Goal: Task Accomplishment & Management: Use online tool/utility

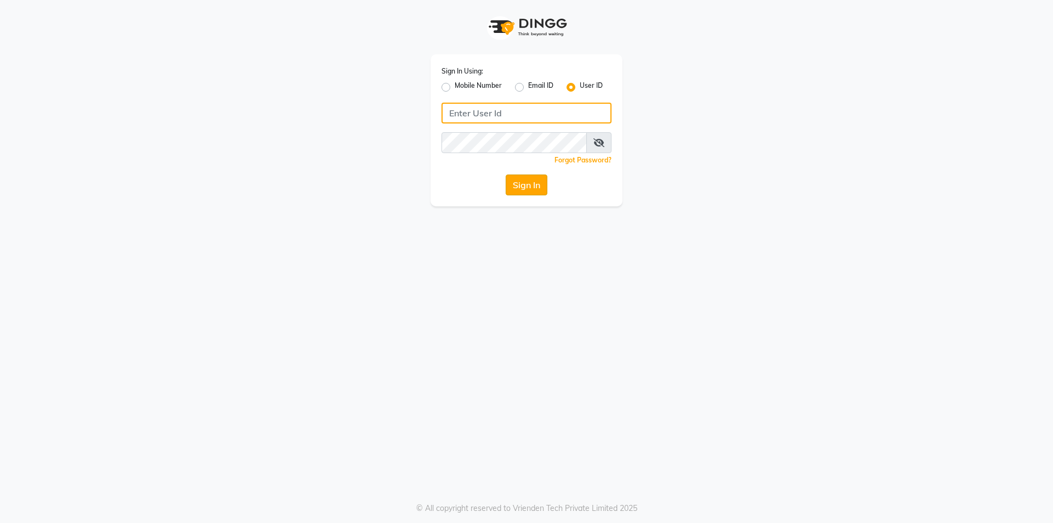
type input "Waves123"
click at [542, 193] on button "Sign In" at bounding box center [527, 184] width 42 height 21
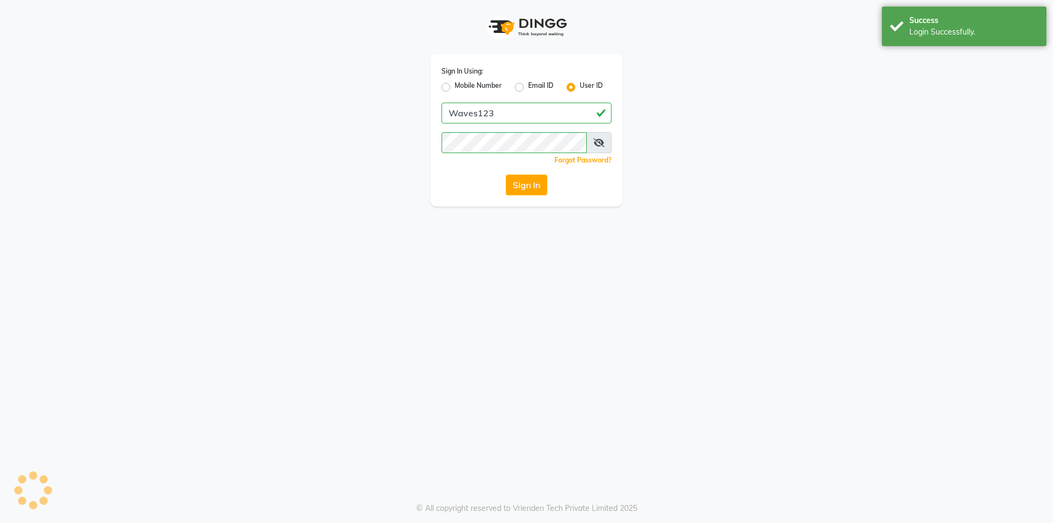
click at [539, 191] on button "Sign In" at bounding box center [527, 184] width 42 height 21
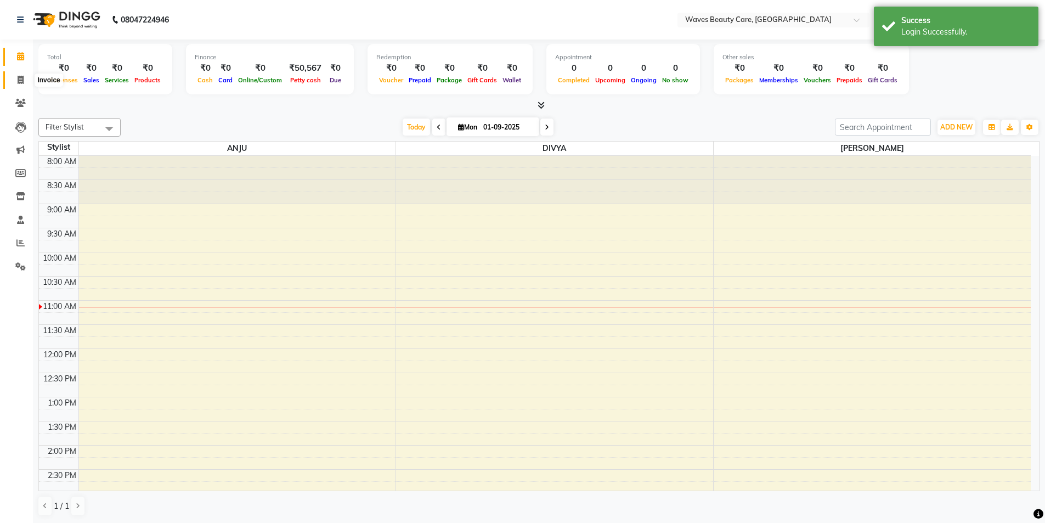
click at [24, 78] on icon at bounding box center [21, 80] width 6 height 8
select select "service"
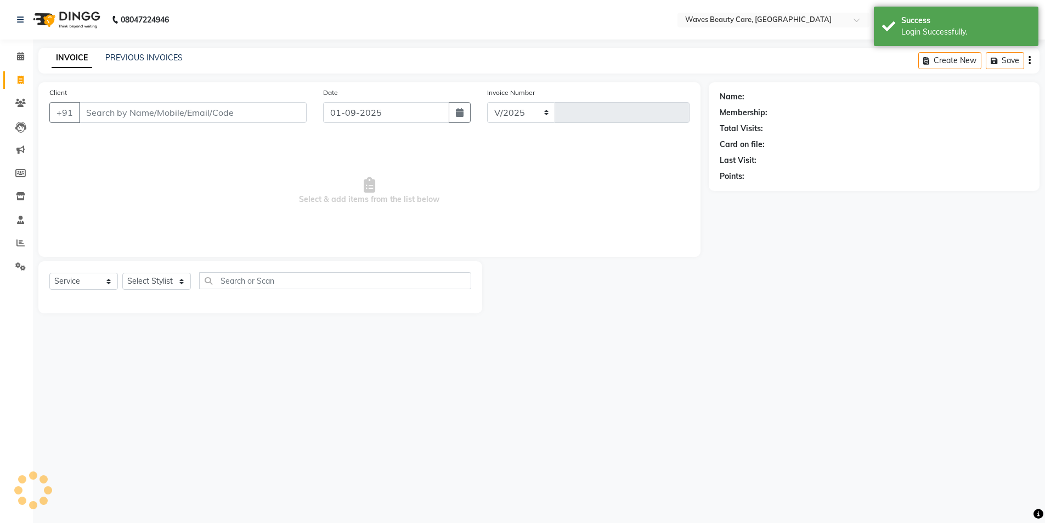
select select "5946"
type input "1395"
drag, startPoint x: 91, startPoint y: 112, endPoint x: 97, endPoint y: 112, distance: 6.0
click at [93, 112] on input "Client" at bounding box center [194, 112] width 230 height 21
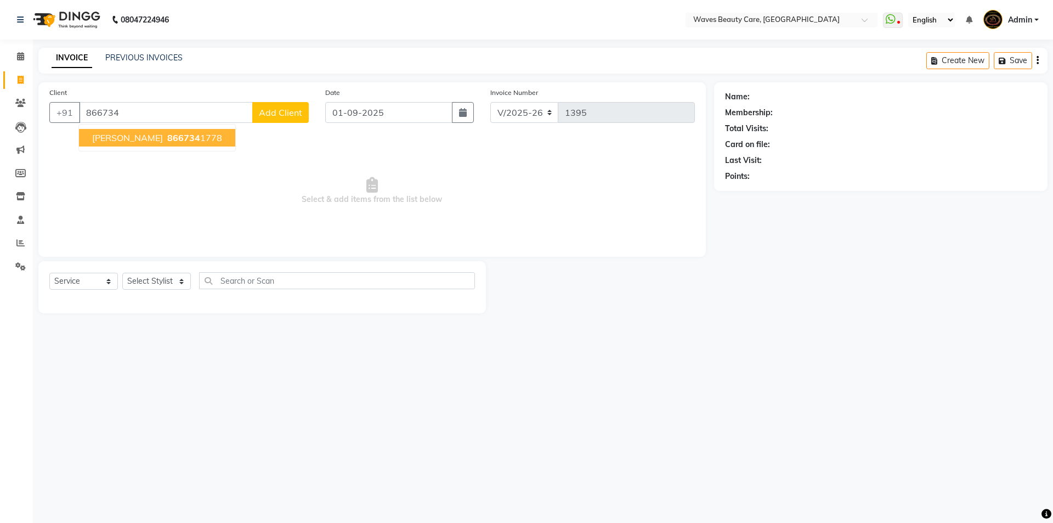
click at [122, 139] on span "[PERSON_NAME]" at bounding box center [127, 137] width 71 height 11
type input "8667341778"
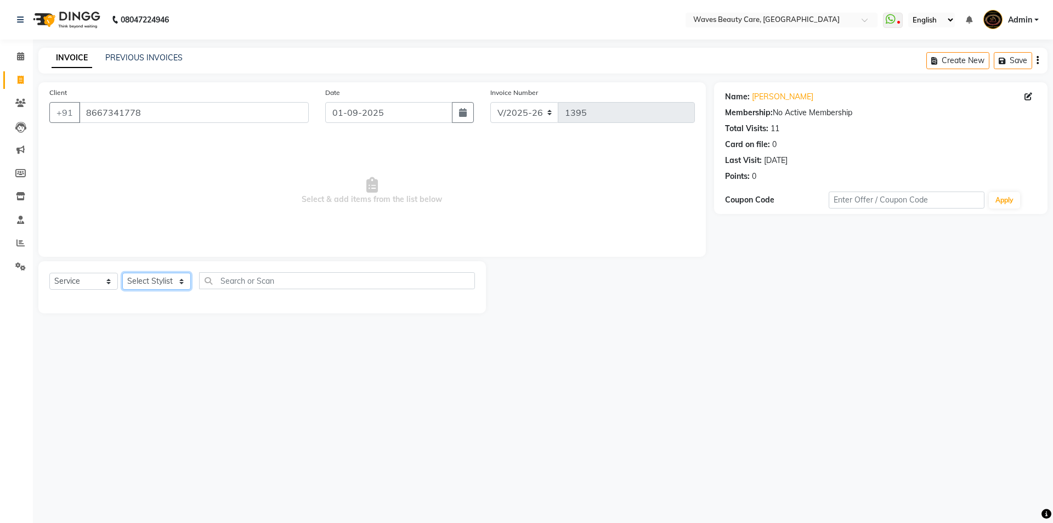
click at [166, 280] on select "Select Stylist ANJU DIVYA Yoganandhi [PERSON_NAME]" at bounding box center [156, 281] width 69 height 17
select select "66638"
click at [122, 273] on select "Select Stylist ANJU DIVYA Yoganandhi [PERSON_NAME]" at bounding box center [156, 281] width 69 height 17
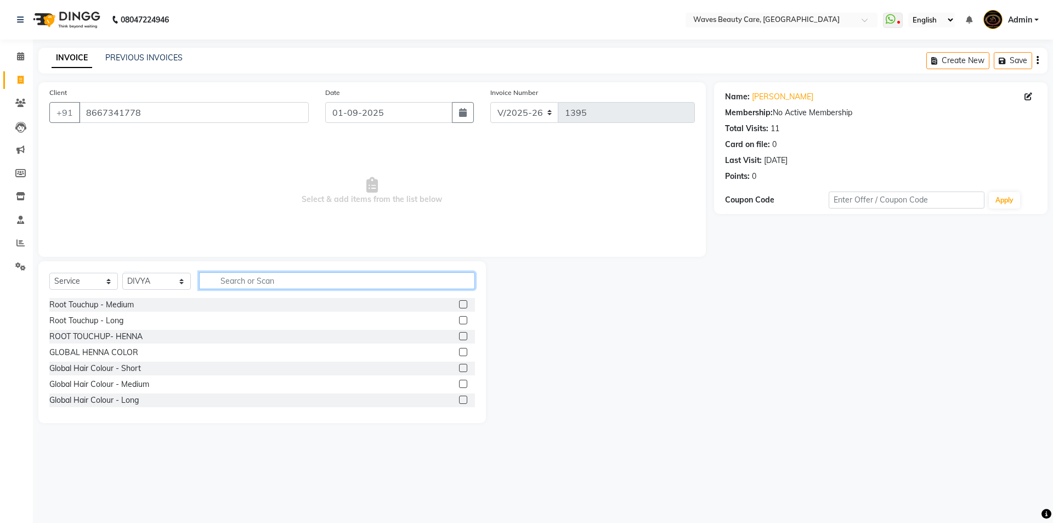
click at [234, 281] on input "text" at bounding box center [337, 280] width 276 height 17
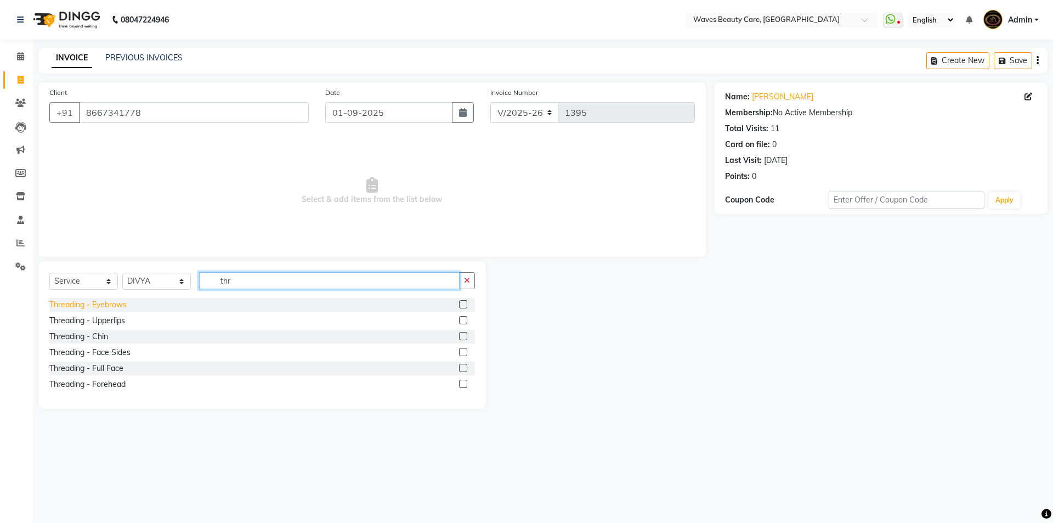
type input "thr"
click at [118, 305] on div "Threading - Eyebrows" at bounding box center [87, 305] width 77 height 12
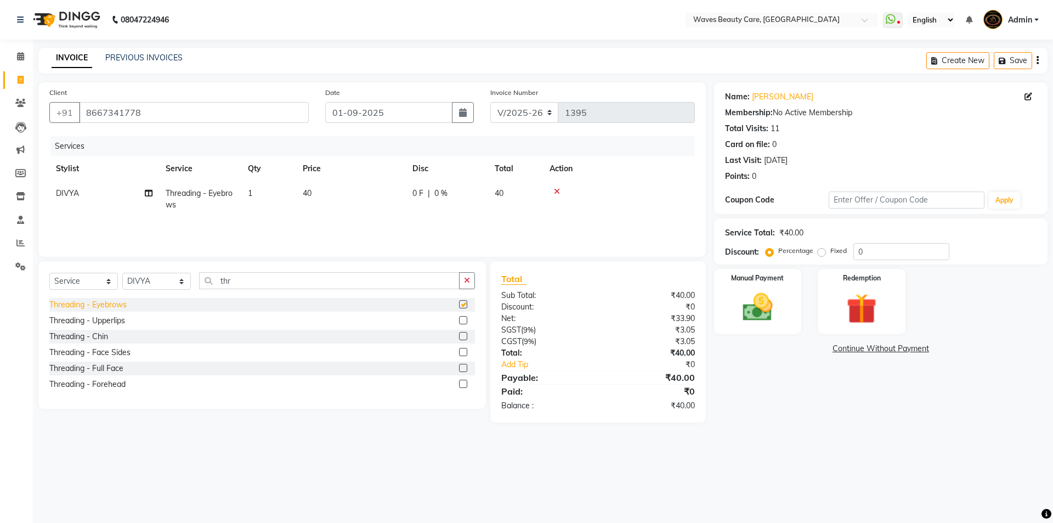
checkbox input "false"
click at [759, 319] on img at bounding box center [757, 307] width 51 height 36
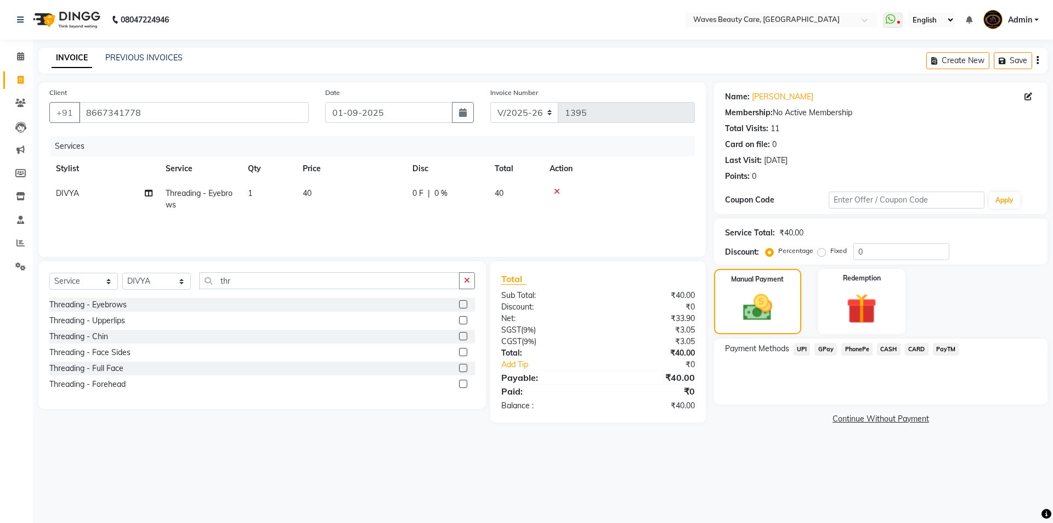
click at [822, 346] on span "GPay" at bounding box center [825, 349] width 22 height 13
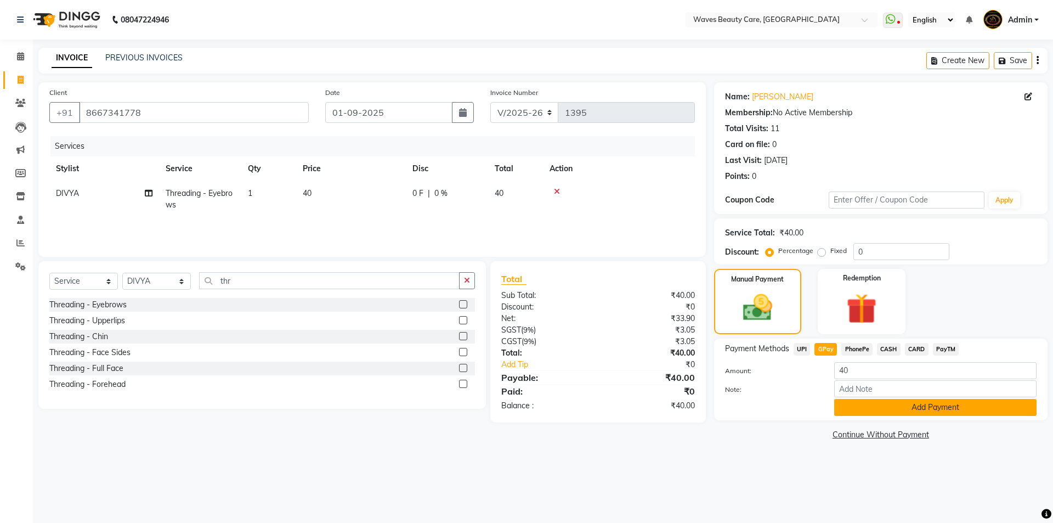
click at [851, 412] on button "Add Payment" at bounding box center [935, 407] width 202 height 17
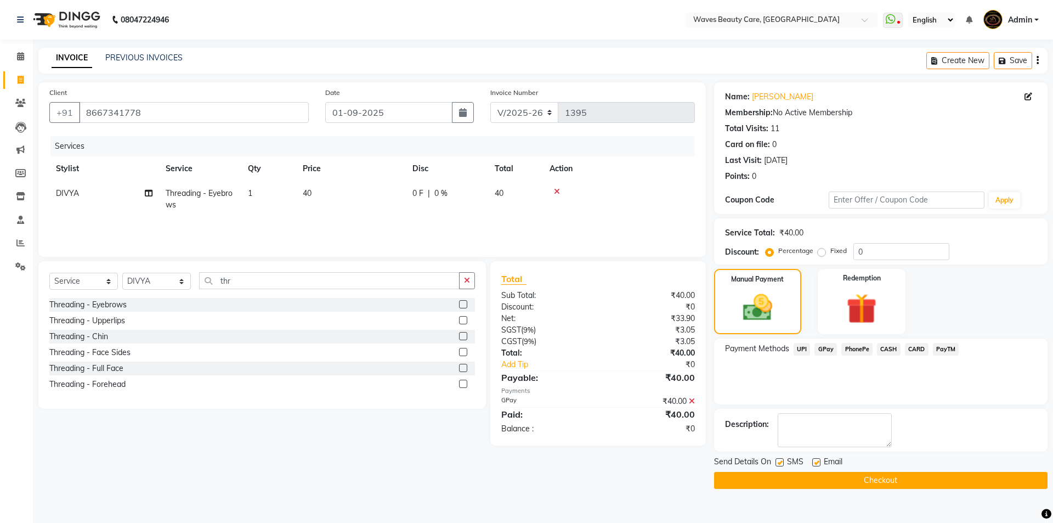
click at [851, 477] on button "Checkout" at bounding box center [880, 480] width 333 height 17
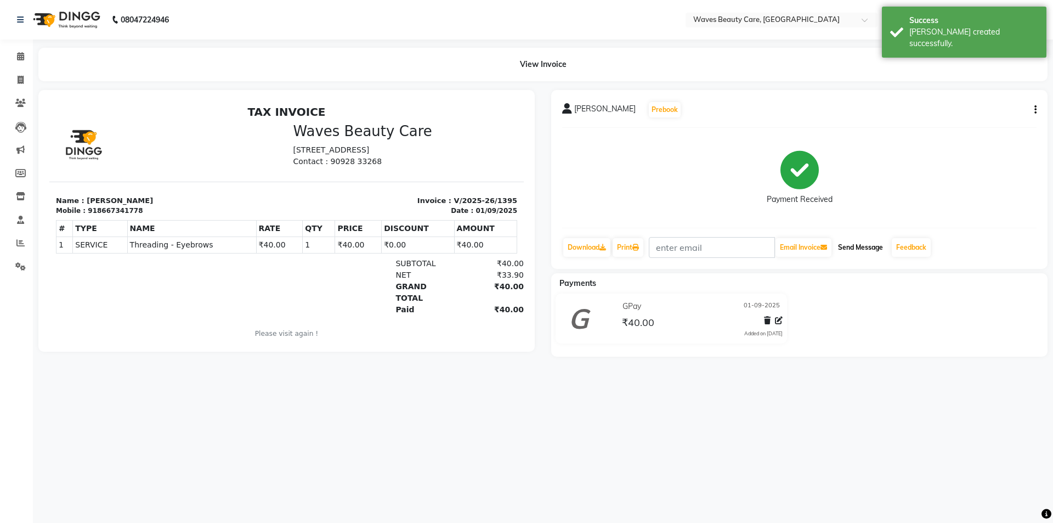
click at [879, 246] on button "Send Message" at bounding box center [861, 247] width 54 height 19
